Goal: Task Accomplishment & Management: Manage account settings

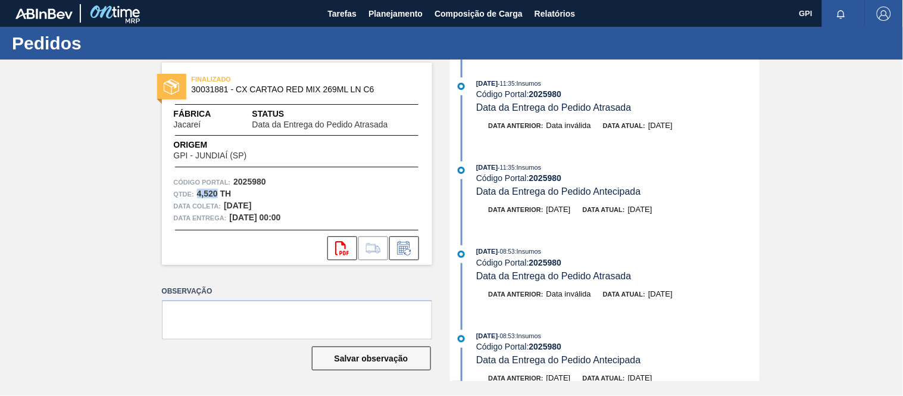
scroll to position [1598, 0]
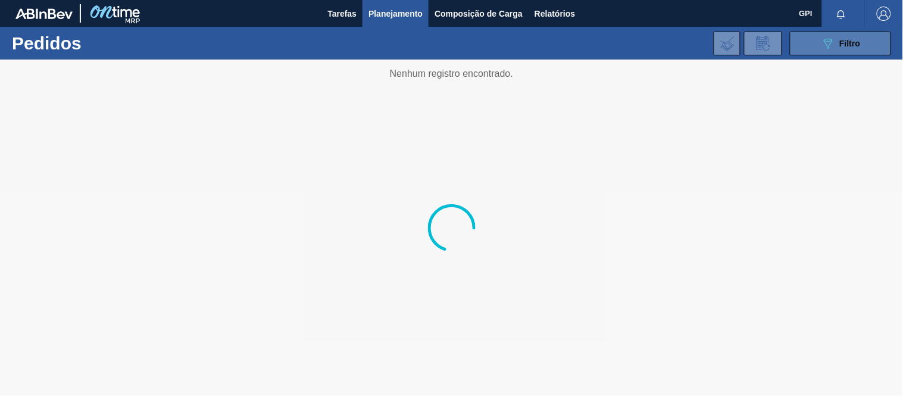
click at [845, 45] on span "Filtro" at bounding box center [850, 44] width 21 height 10
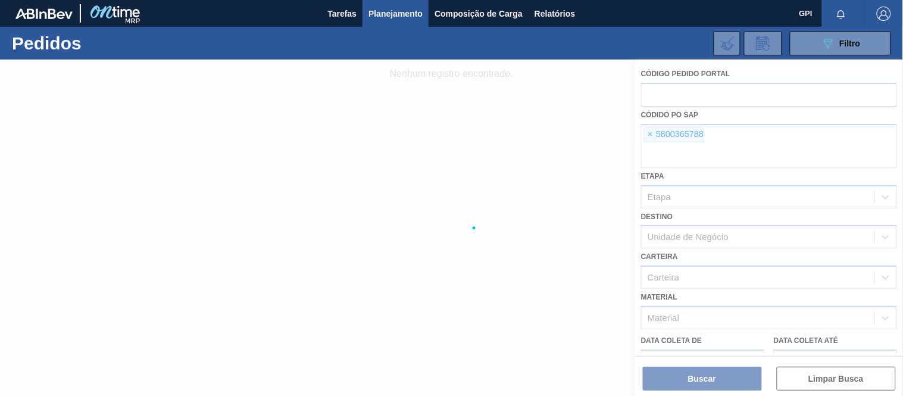
click at [652, 135] on div at bounding box center [451, 228] width 903 height 336
click at [652, 134] on div at bounding box center [451, 228] width 903 height 336
click at [654, 136] on div at bounding box center [451, 228] width 903 height 336
click at [652, 132] on div at bounding box center [451, 228] width 903 height 336
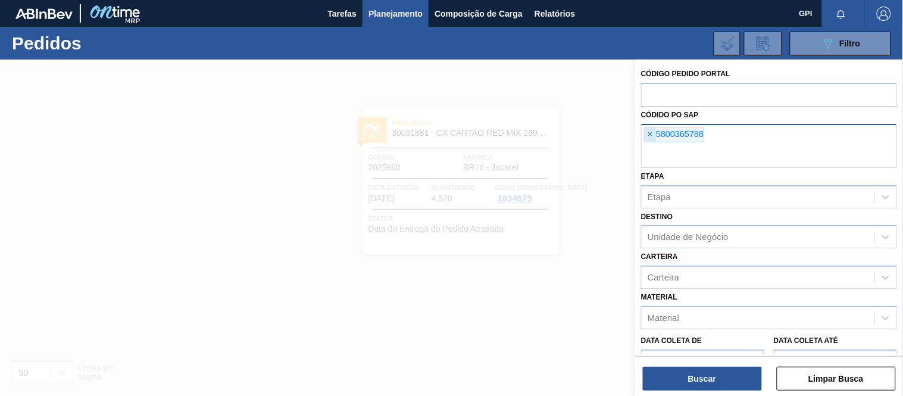
click at [651, 132] on span "×" at bounding box center [650, 134] width 11 height 14
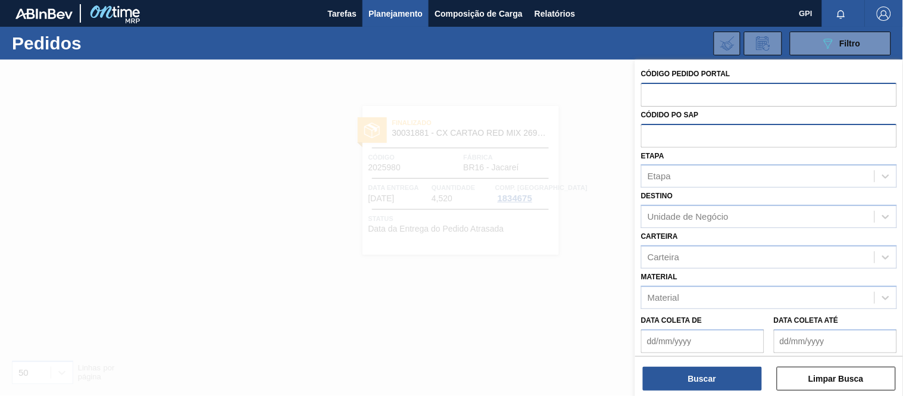
click at [664, 93] on input "text" at bounding box center [769, 94] width 256 height 23
paste input "2029266"
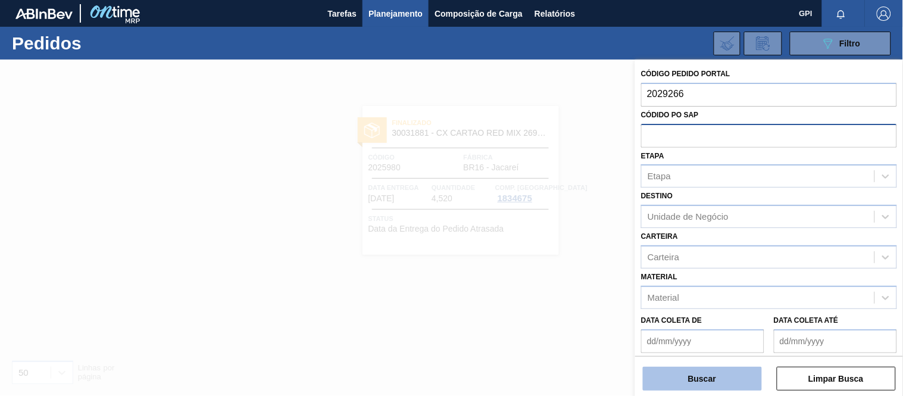
type input "2029266"
click at [667, 370] on button "Buscar" at bounding box center [702, 379] width 119 height 24
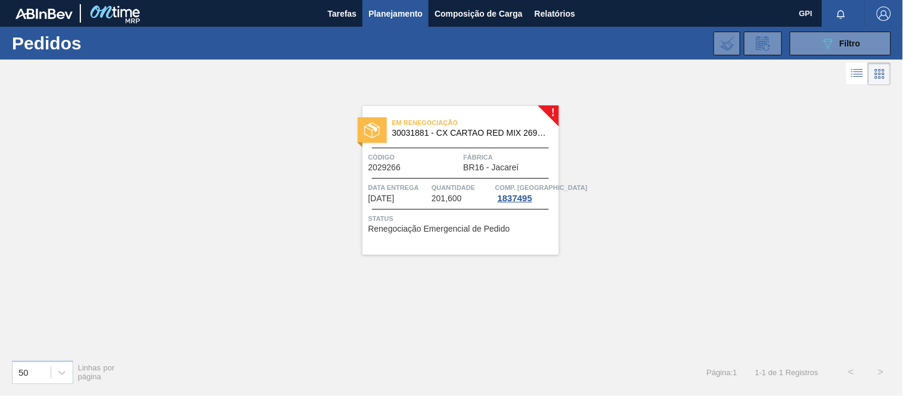
click at [424, 165] on div "Código 2029266" at bounding box center [414, 161] width 92 height 21
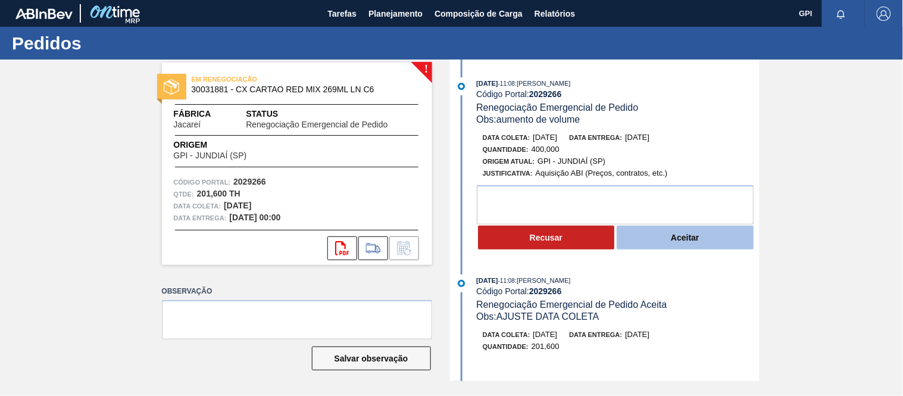
click at [627, 239] on button "Aceitar" at bounding box center [685, 238] width 137 height 24
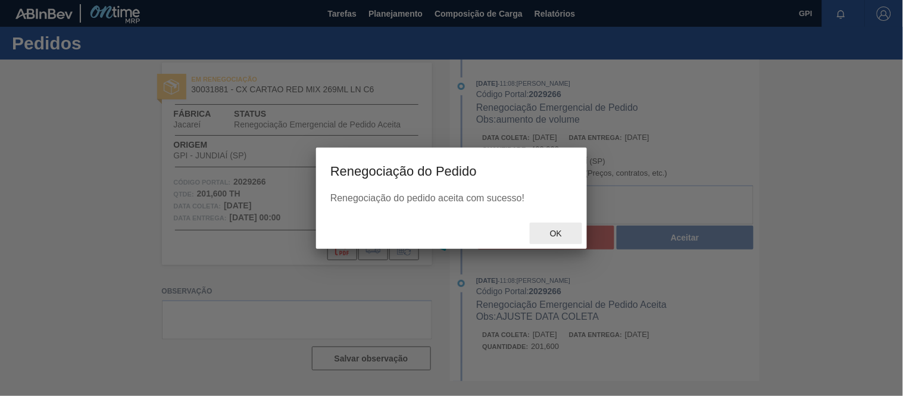
click at [558, 235] on span "Ok" at bounding box center [555, 234] width 31 height 10
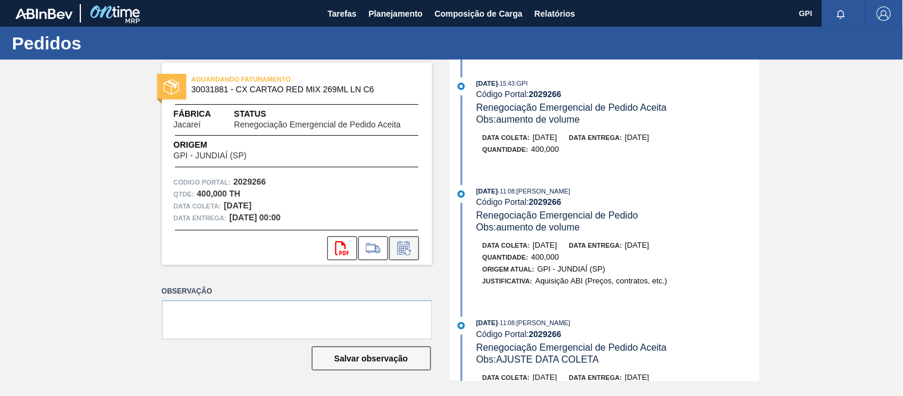
click at [407, 252] on icon at bounding box center [404, 248] width 19 height 14
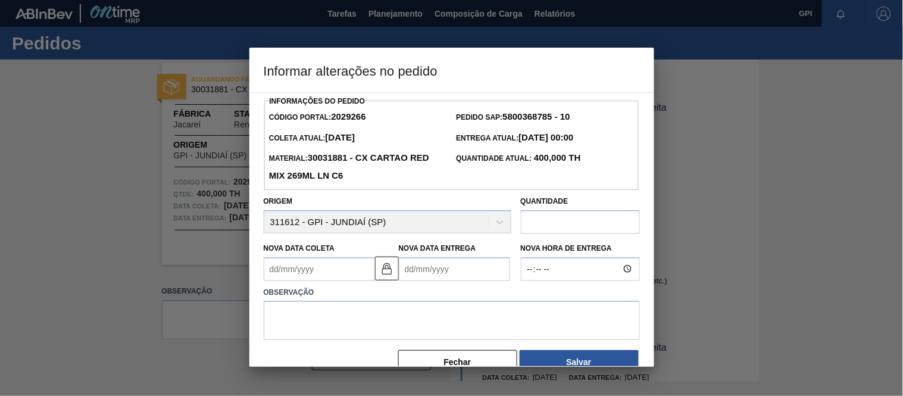
click at [578, 222] on input "text" at bounding box center [580, 222] width 119 height 24
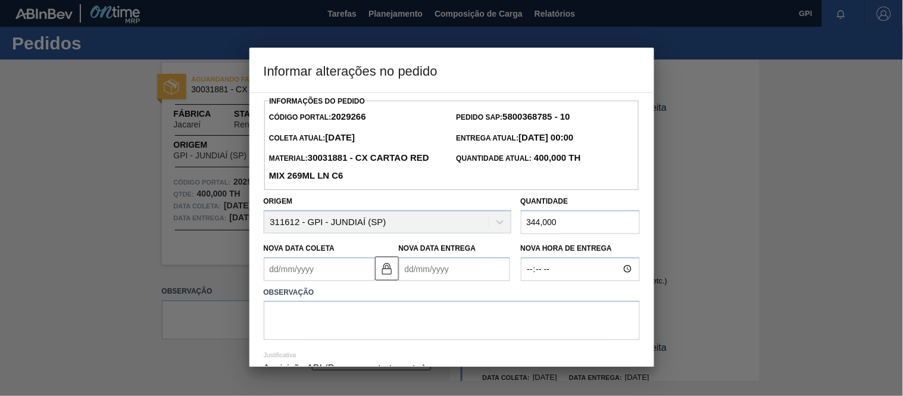
type input "344,000"
click at [472, 321] on textarea at bounding box center [452, 320] width 376 height 39
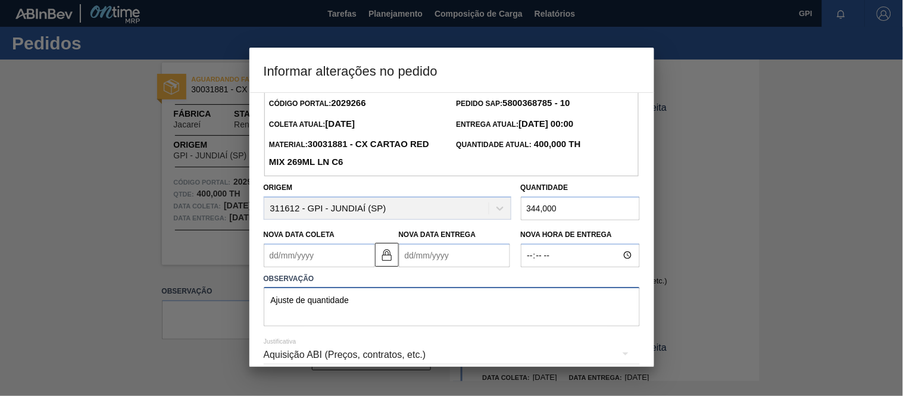
scroll to position [19, 0]
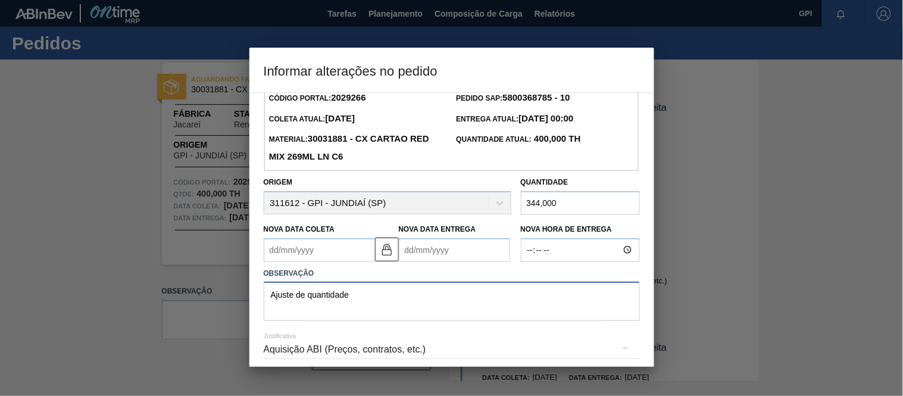
type textarea "Ajuste de quantidade"
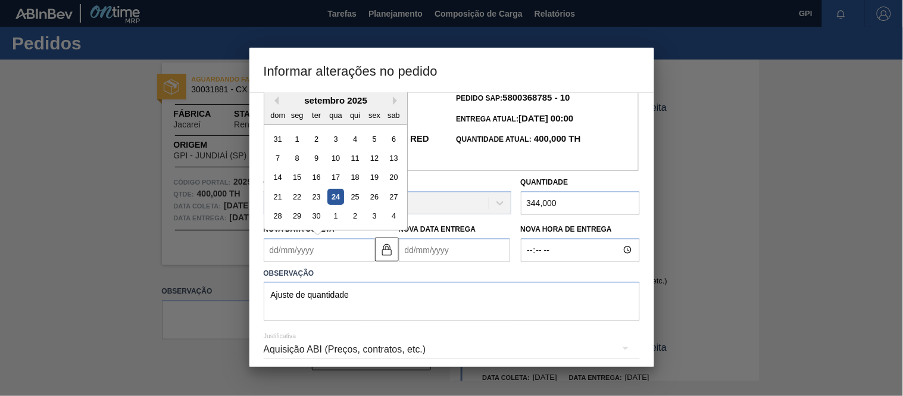
click at [352, 251] on Coleta2029266 "Nova Data Coleta" at bounding box center [319, 250] width 111 height 24
click at [446, 306] on textarea "Ajuste de quantidade" at bounding box center [452, 301] width 376 height 39
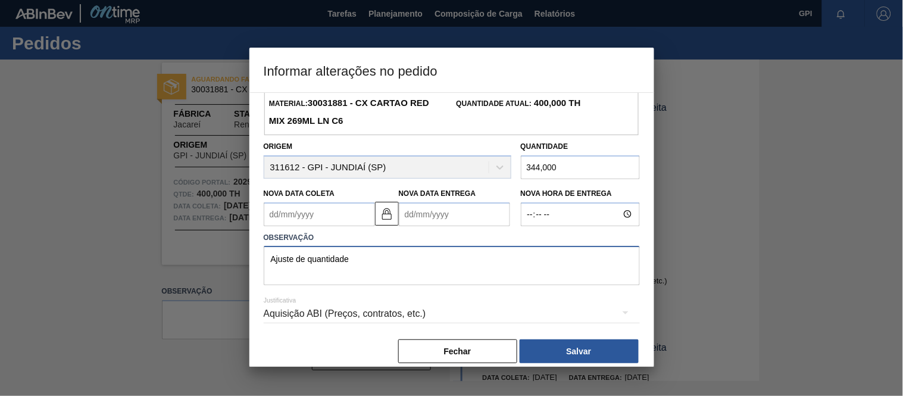
scroll to position [70, 0]
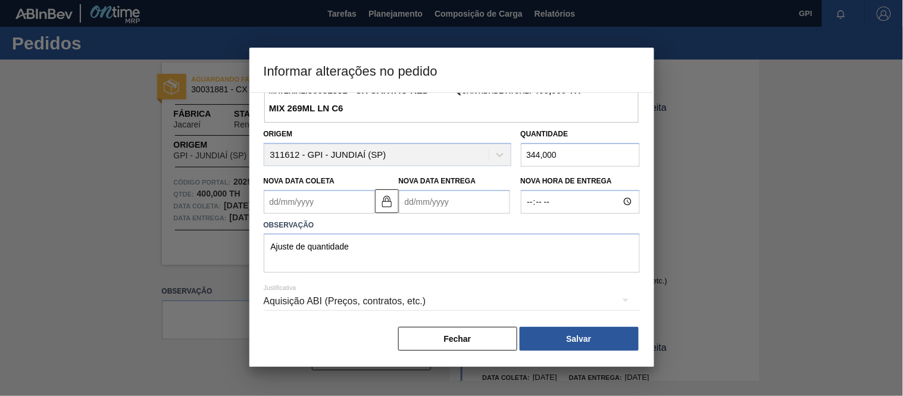
click at [490, 302] on div "Aquisição ABI (Preços, contratos, etc.)" at bounding box center [452, 301] width 376 height 33
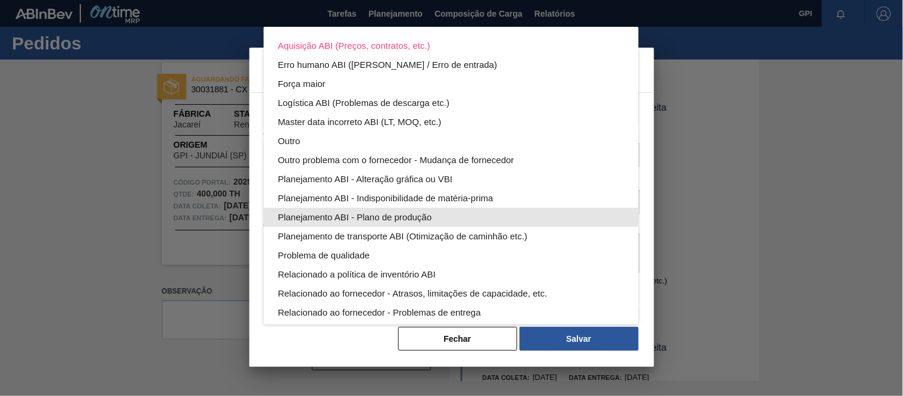
click at [389, 211] on div "Planejamento ABI - Plano de produção" at bounding box center [451, 217] width 346 height 19
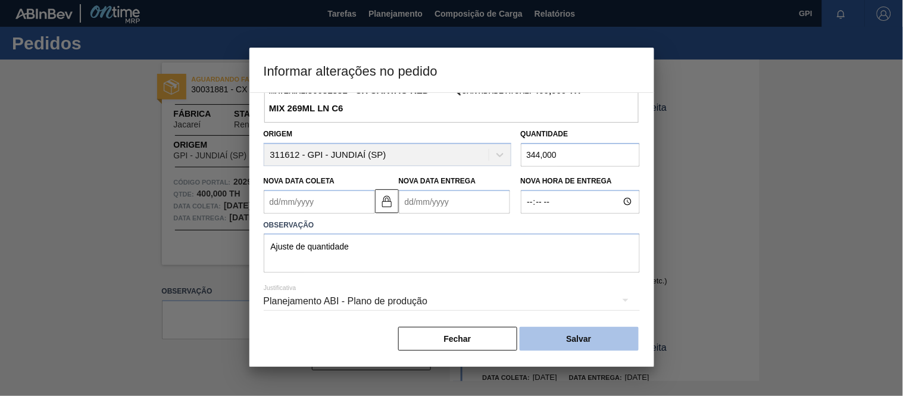
click at [562, 335] on button "Salvar" at bounding box center [579, 339] width 119 height 24
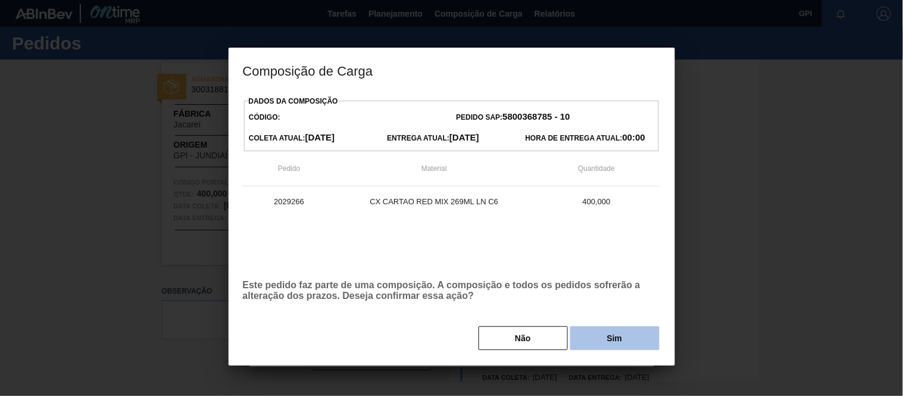
click at [578, 340] on button "Sim" at bounding box center [614, 338] width 89 height 24
